Goal: Navigation & Orientation: Find specific page/section

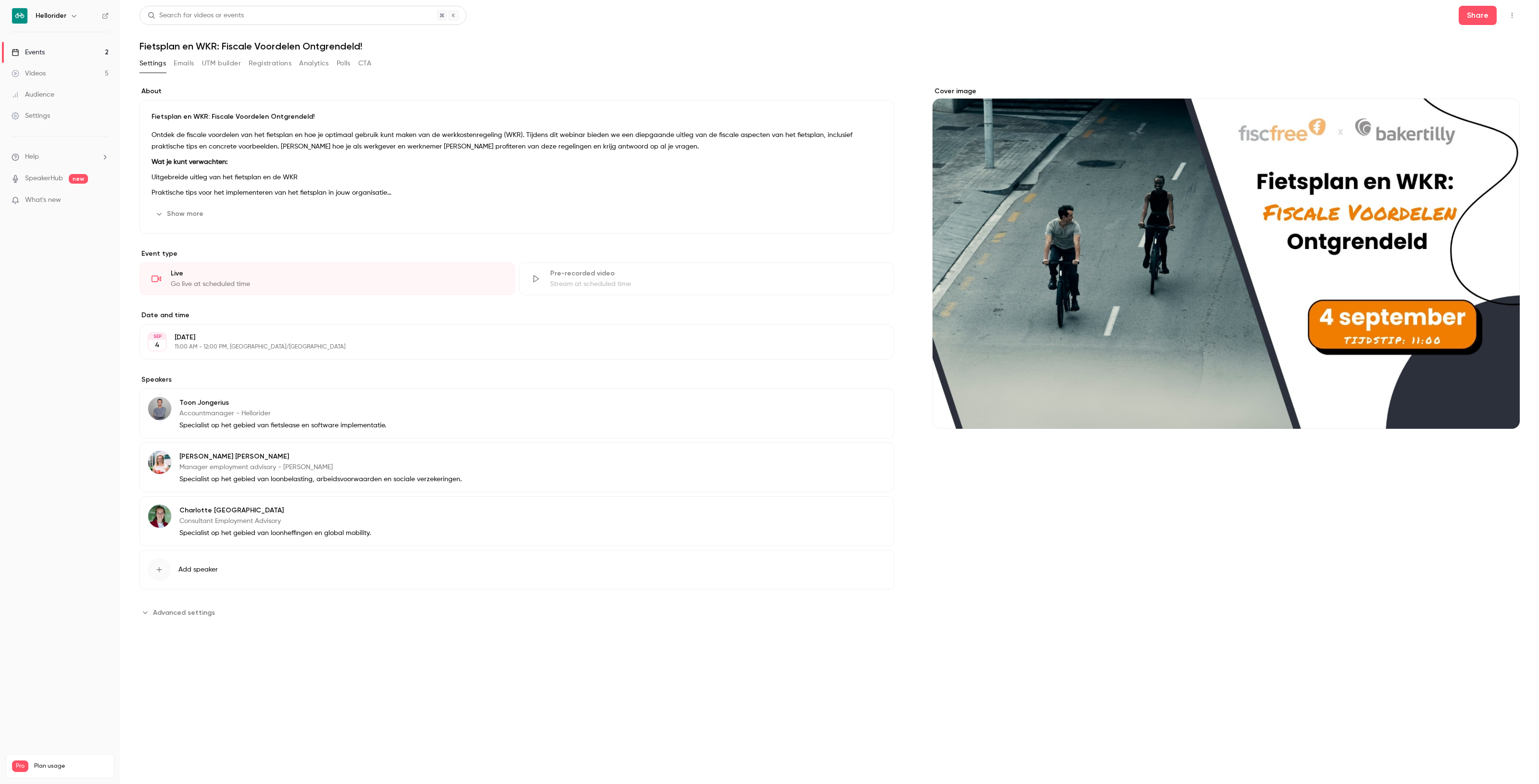
drag, startPoint x: 93, startPoint y: 66, endPoint x: 94, endPoint y: 73, distance: 7.1
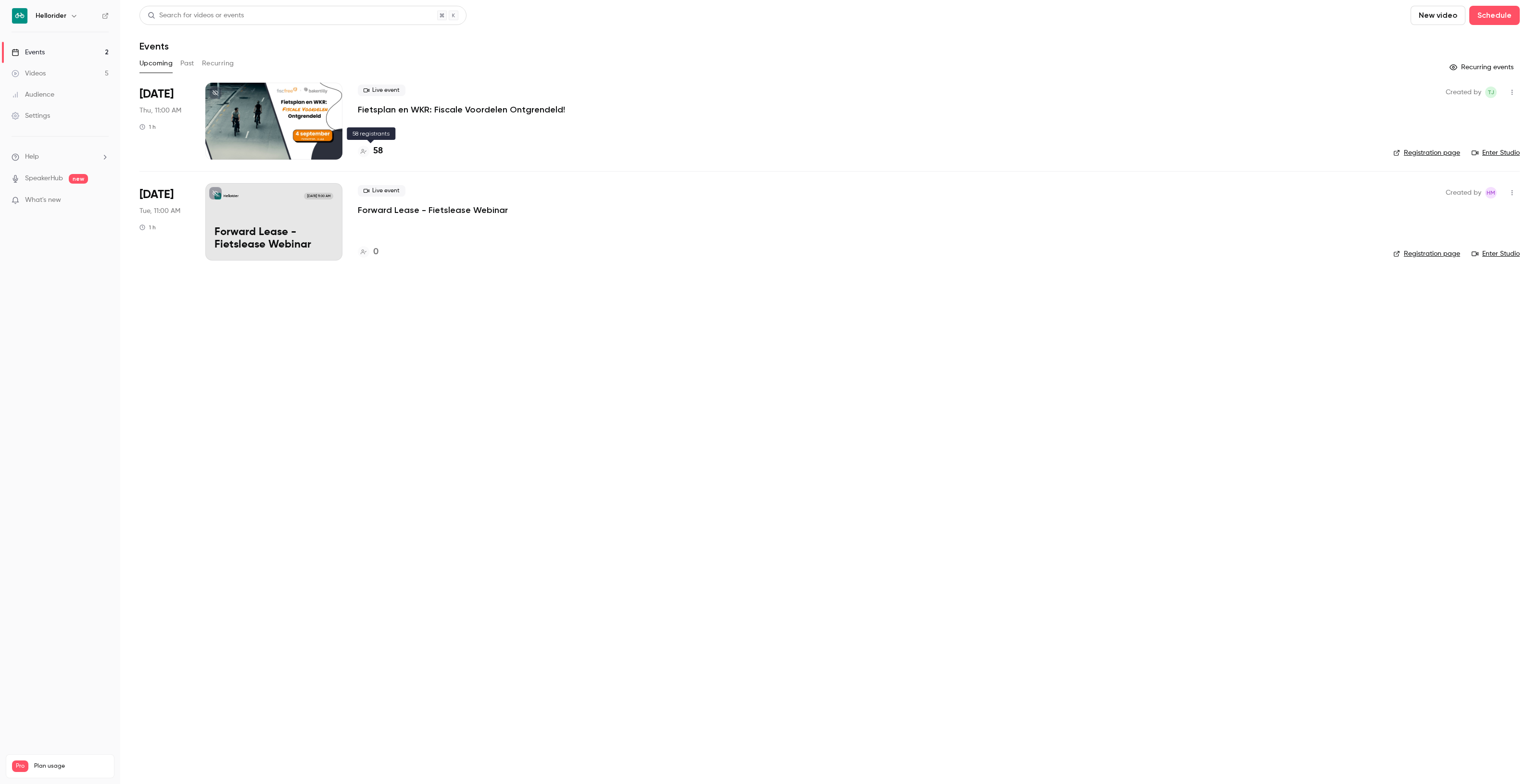
click at [380, 155] on h4 "58" at bounding box center [378, 151] width 10 height 13
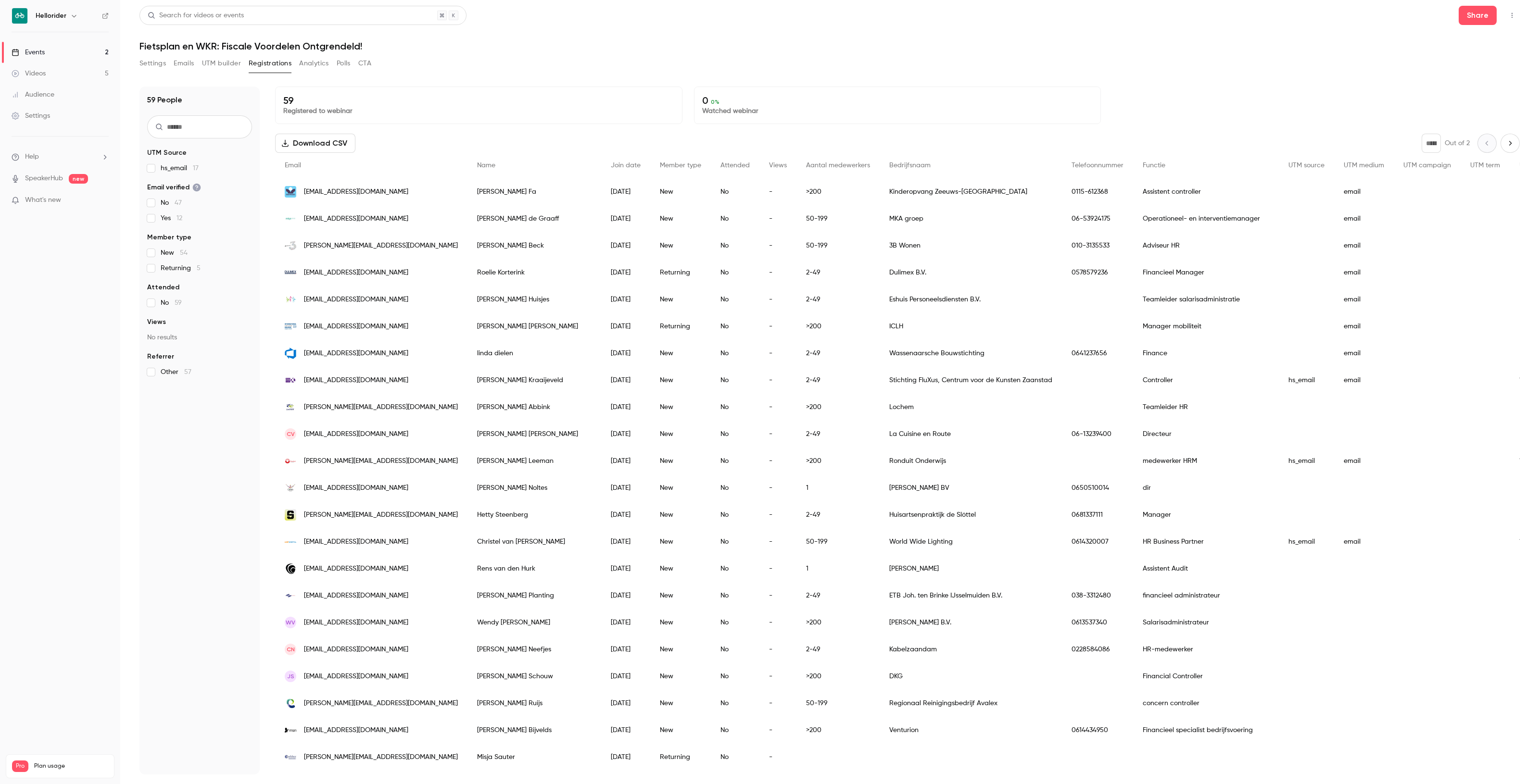
click at [68, 196] on p "What's new" at bounding box center [52, 200] width 82 height 10
click at [640, 6] on div at bounding box center [770, 392] width 1539 height 784
click at [53, 72] on link "Videos 5" at bounding box center [60, 73] width 120 height 21
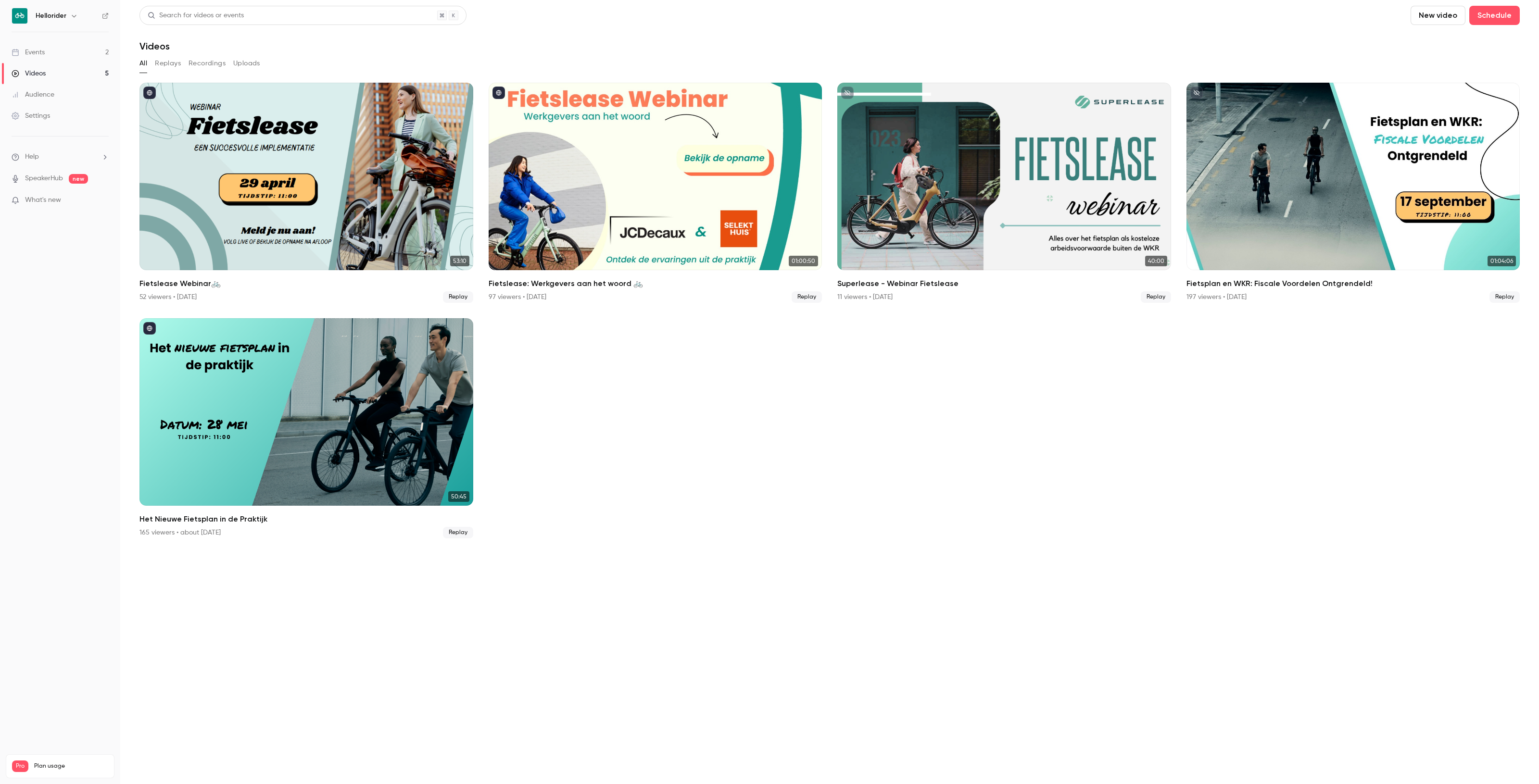
click at [58, 58] on link "Events 2" at bounding box center [60, 52] width 120 height 21
